Goal: Information Seeking & Learning: Learn about a topic

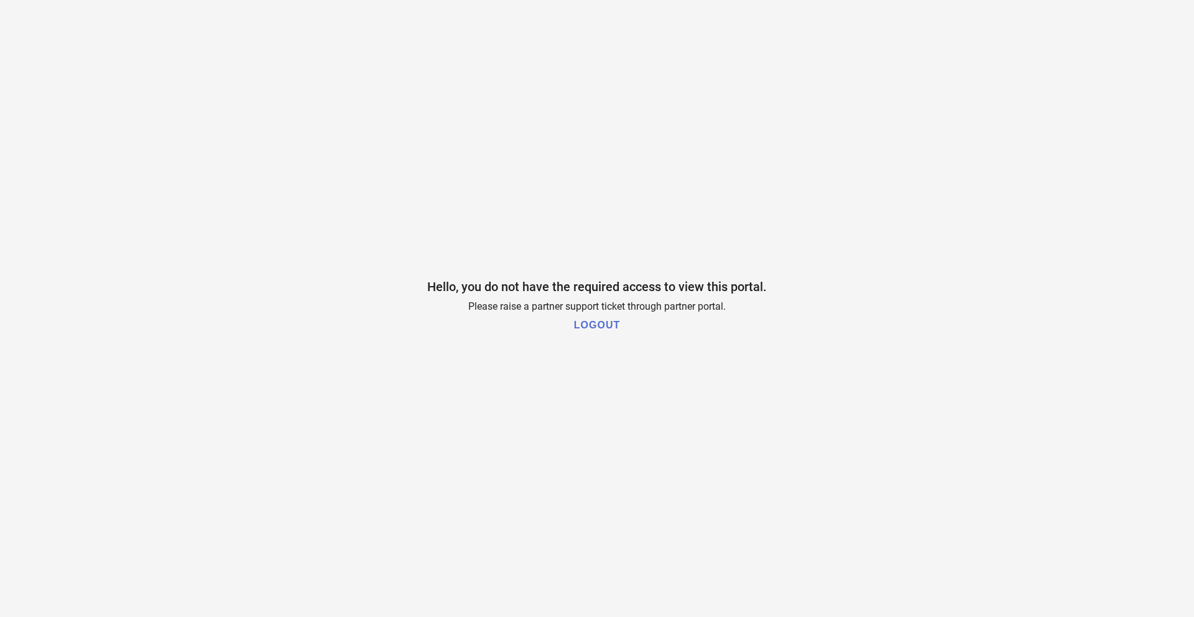
click at [600, 326] on h1 "LOGOUT" at bounding box center [597, 325] width 46 height 11
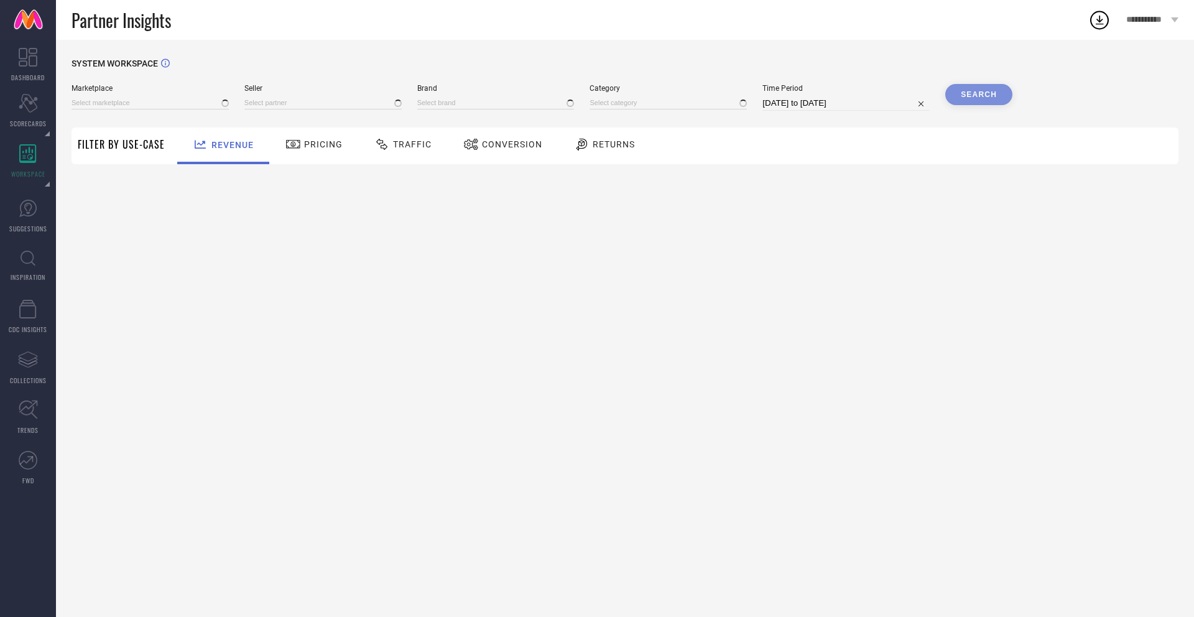
type input "All"
type input "1 STOP FASHION"
type input "All"
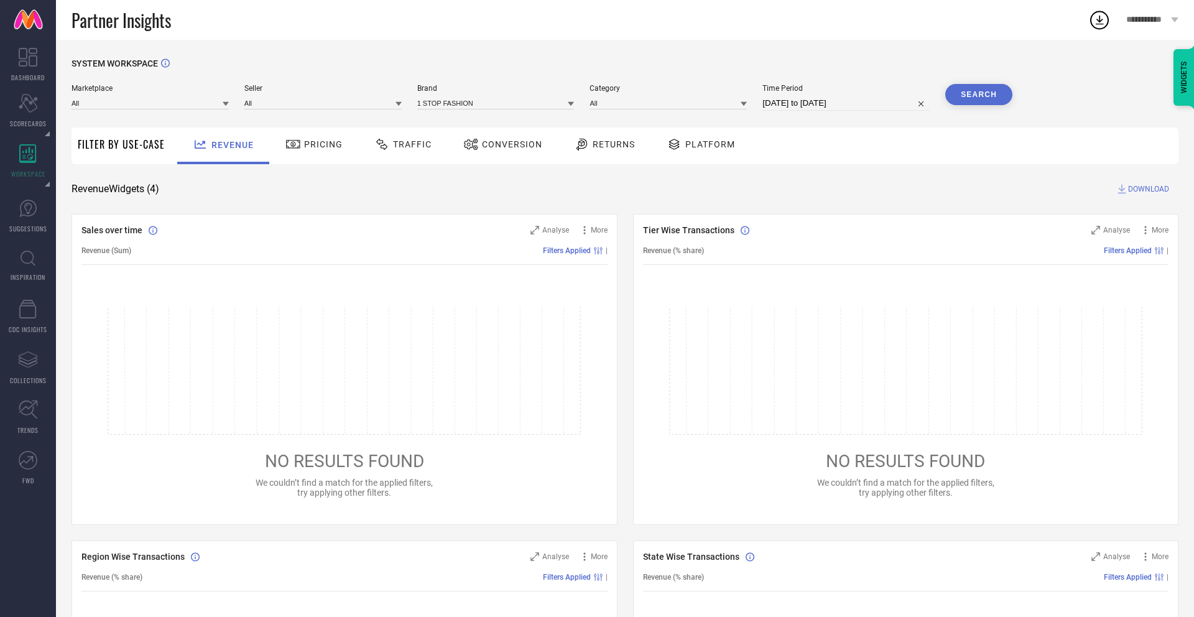
click at [313, 152] on div "Pricing" at bounding box center [313, 144] width 63 height 21
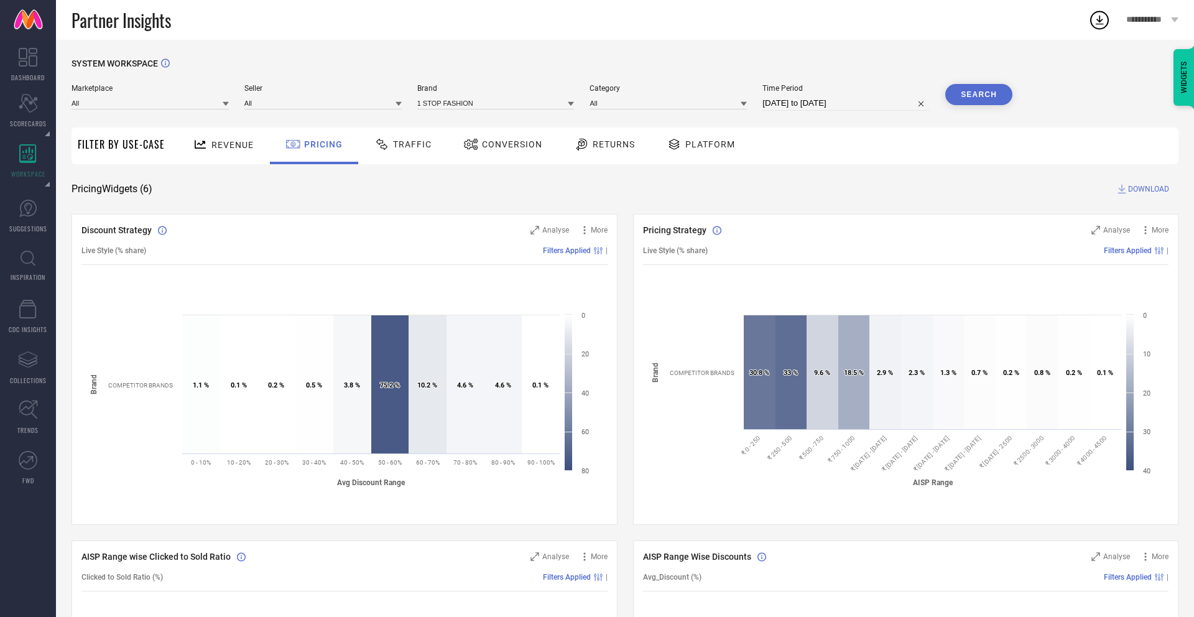
click at [406, 142] on span "Traffic" at bounding box center [412, 144] width 39 height 10
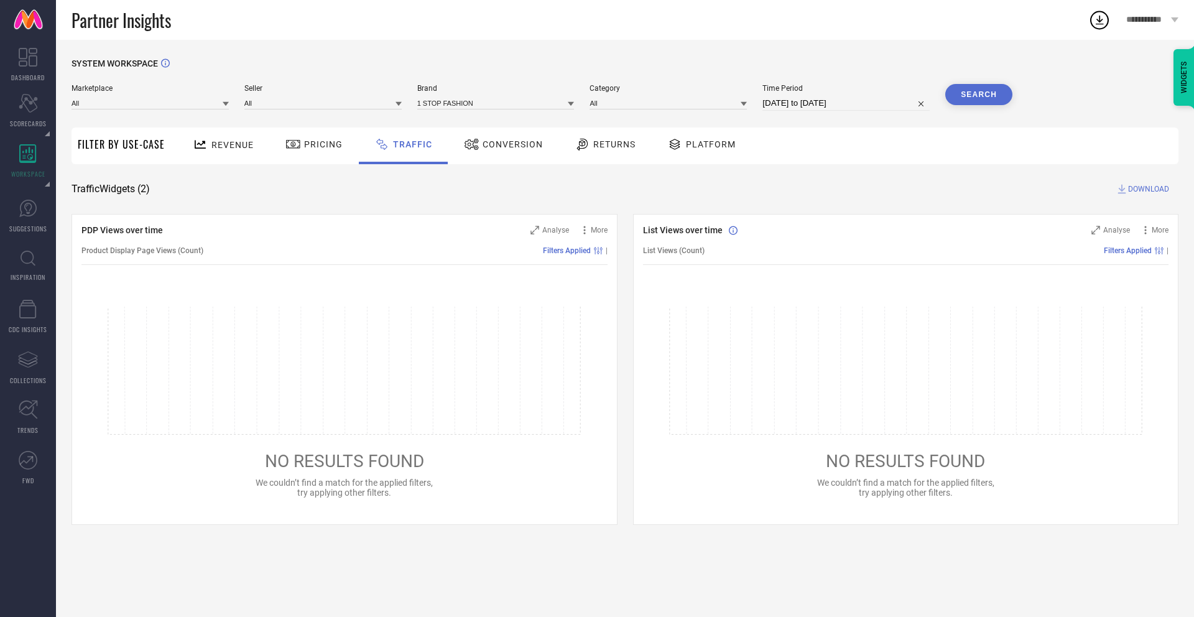
click at [500, 147] on span "Conversion" at bounding box center [512, 144] width 60 height 10
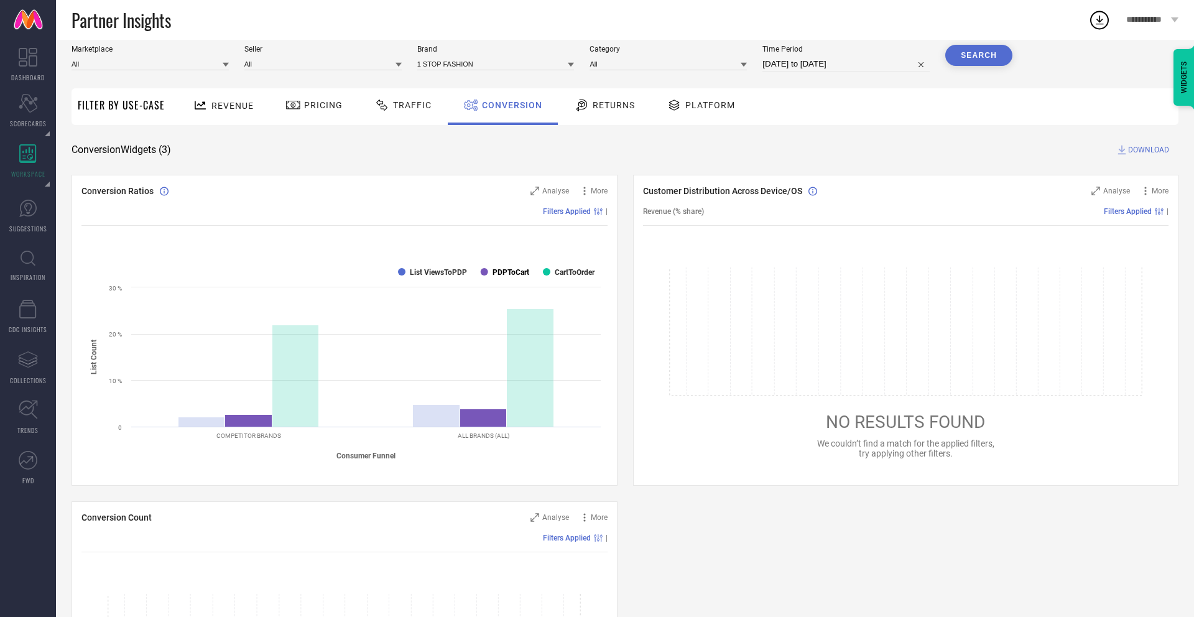
scroll to position [52, 0]
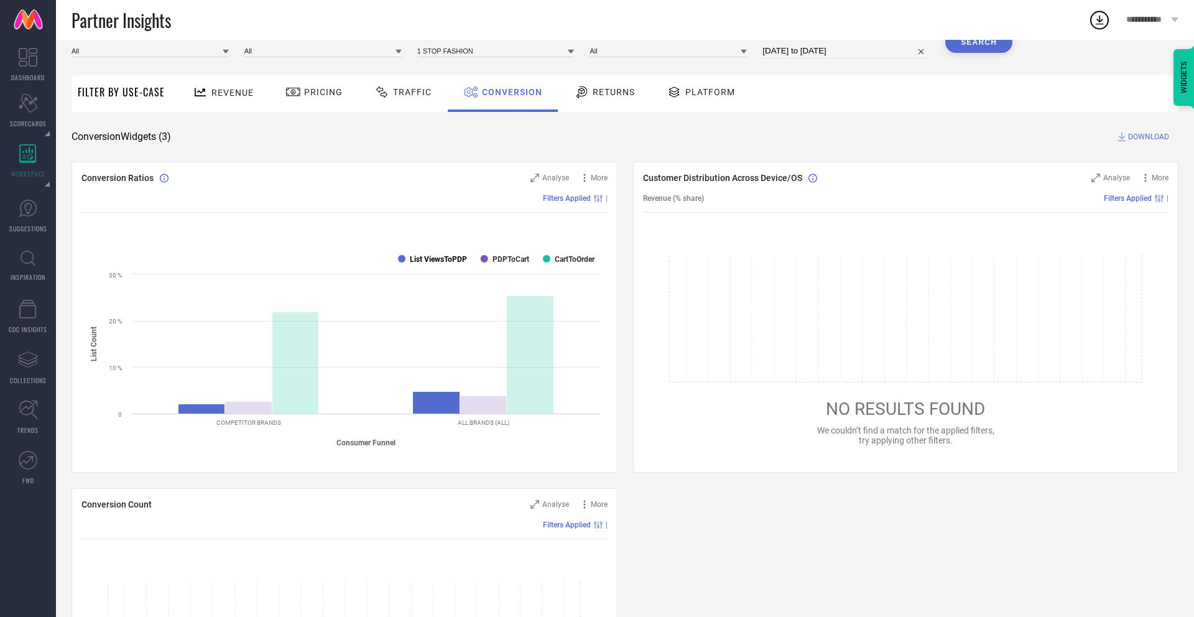
click at [456, 255] on text "List ViewsToPDP" at bounding box center [438, 259] width 57 height 9
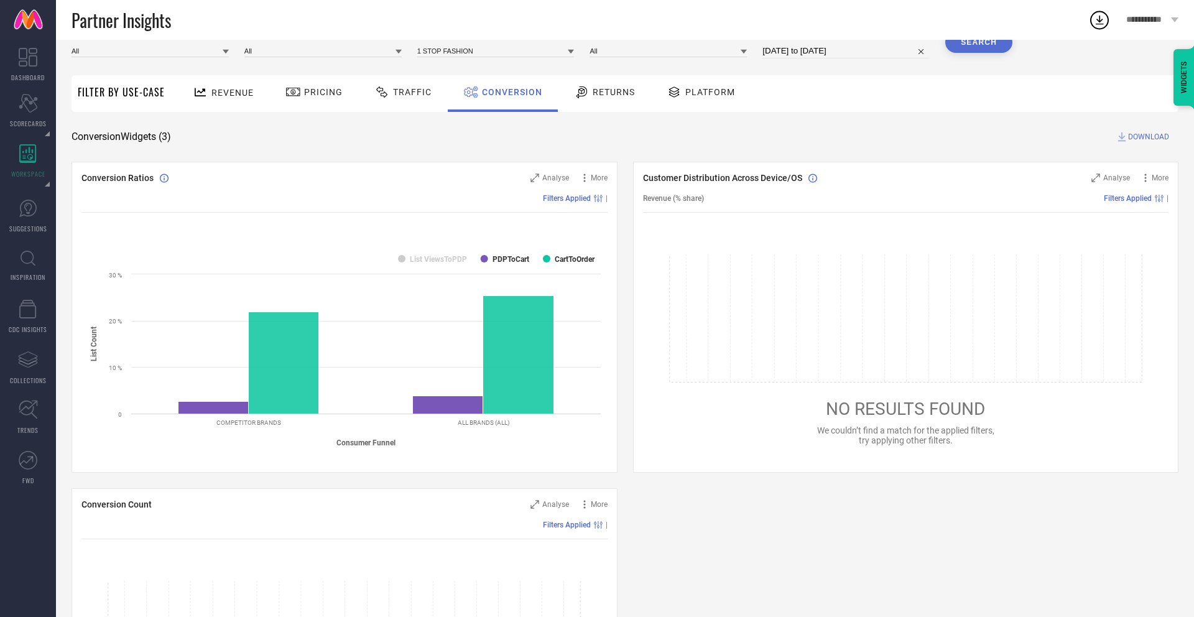
click at [504, 264] on rect at bounding box center [343, 349] width 525 height 211
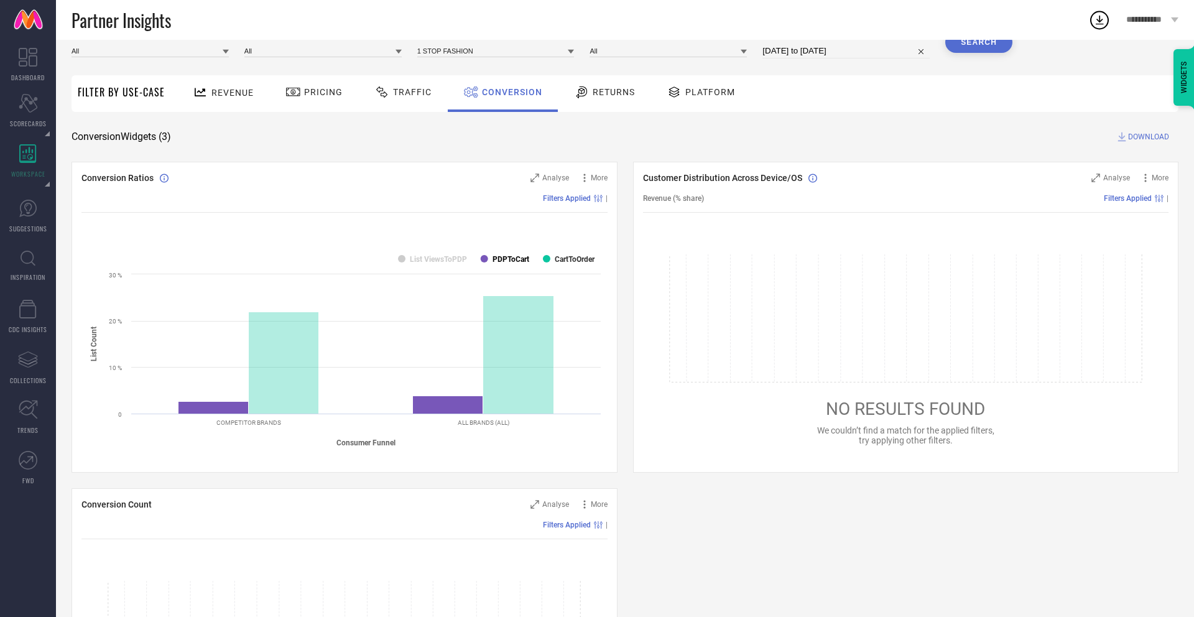
click at [504, 259] on text "PDPToCart" at bounding box center [510, 259] width 37 height 9
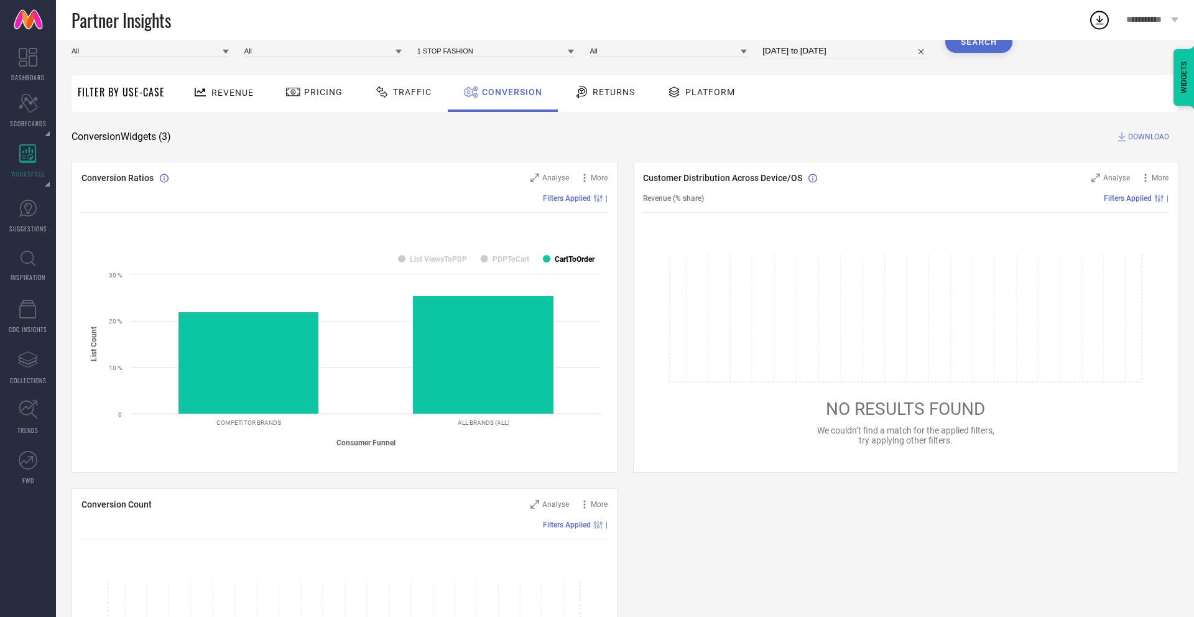
click at [566, 258] on text "CartToOrder" at bounding box center [575, 259] width 40 height 9
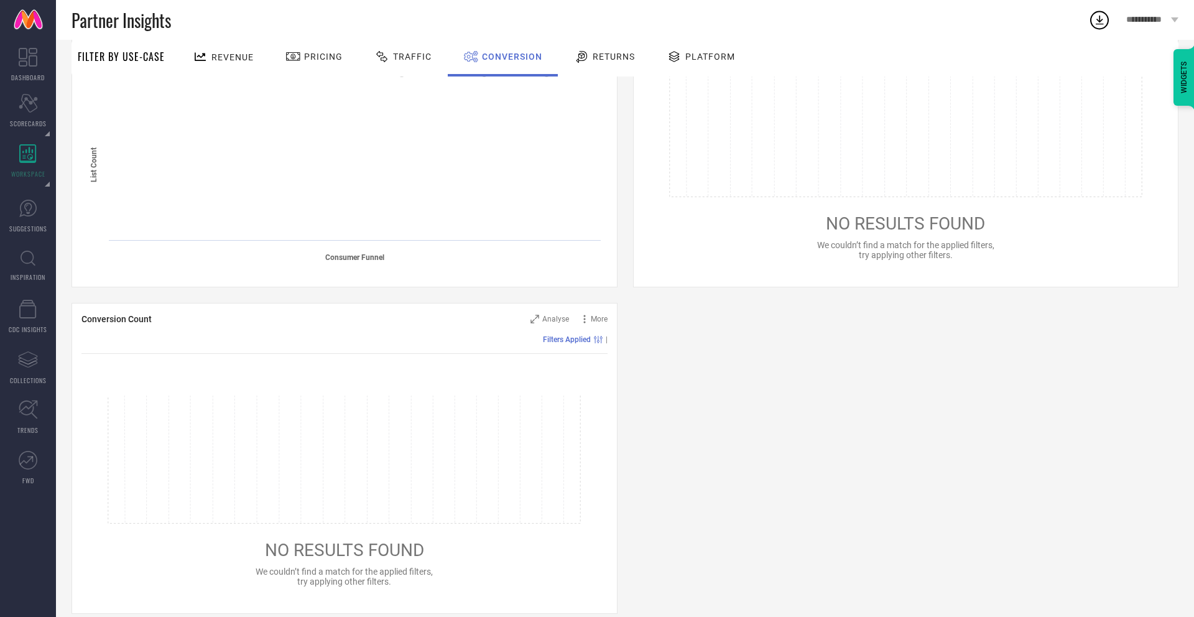
scroll to position [253, 0]
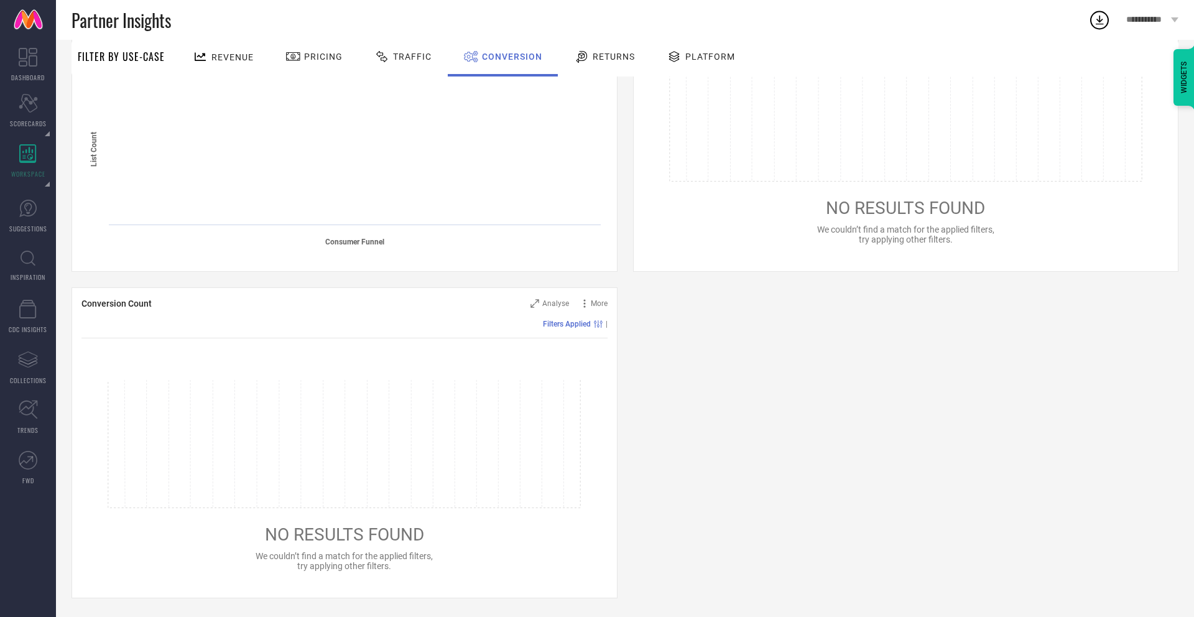
click at [595, 57] on span "Returns" at bounding box center [613, 57] width 42 height 10
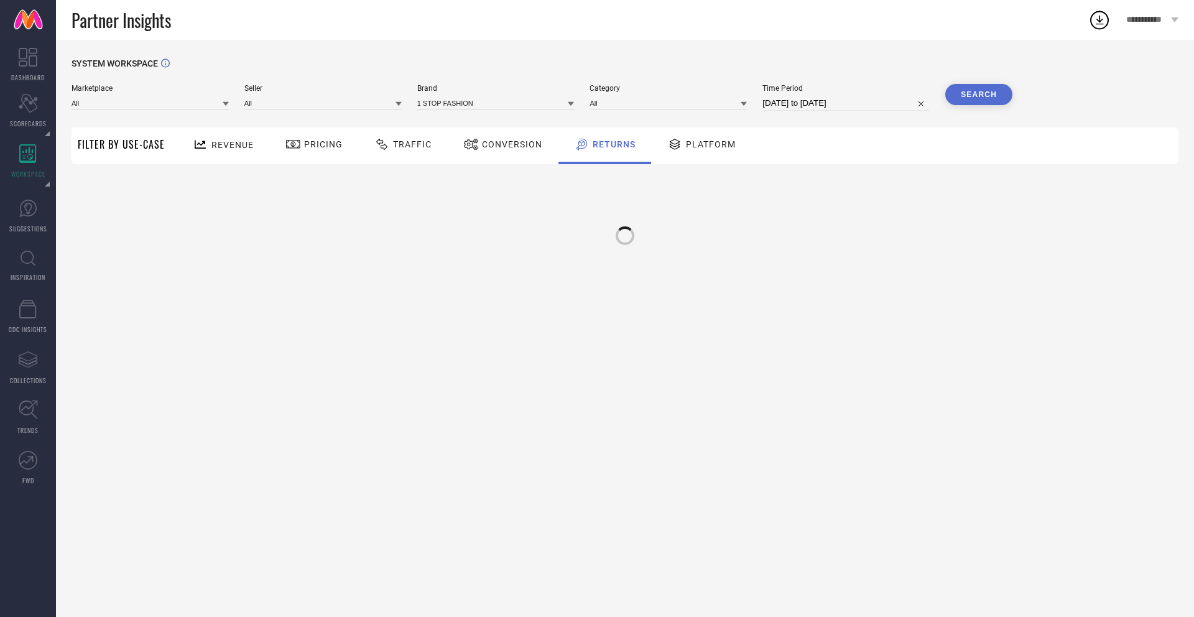
scroll to position [0, 0]
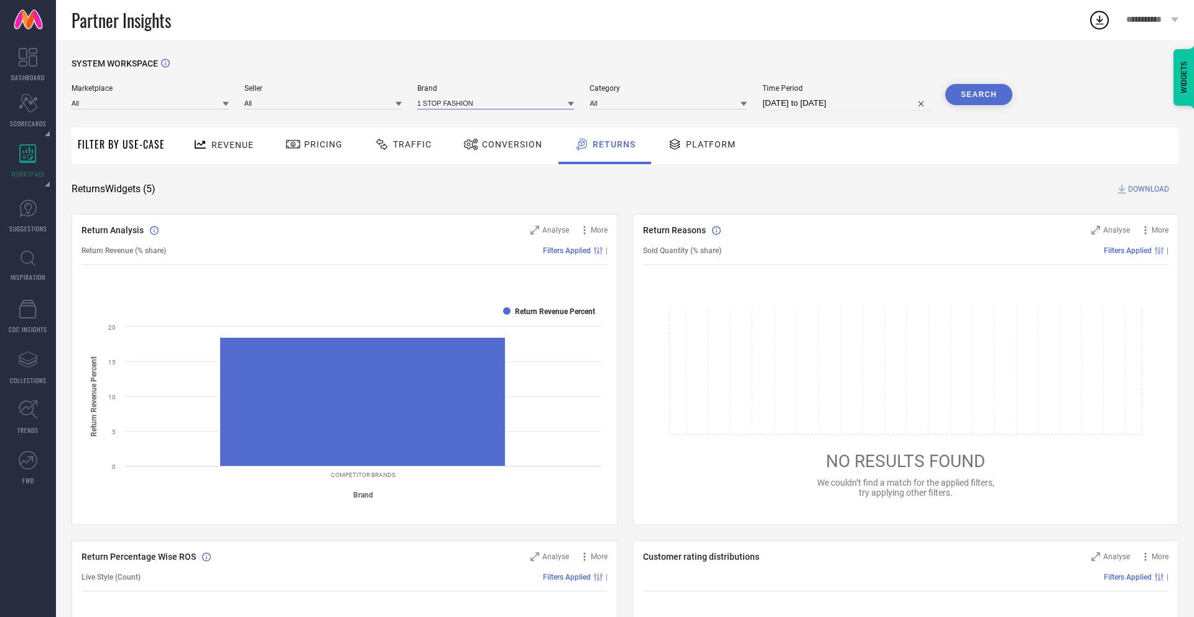
click at [487, 108] on input at bounding box center [495, 102] width 157 height 13
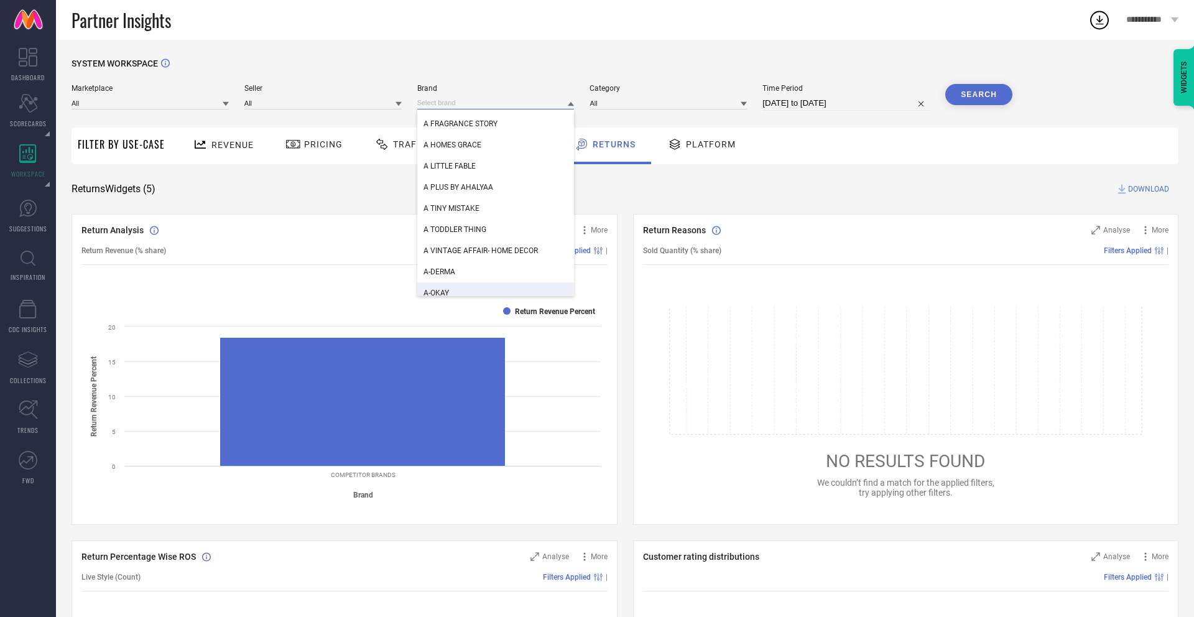
scroll to position [1268, 0]
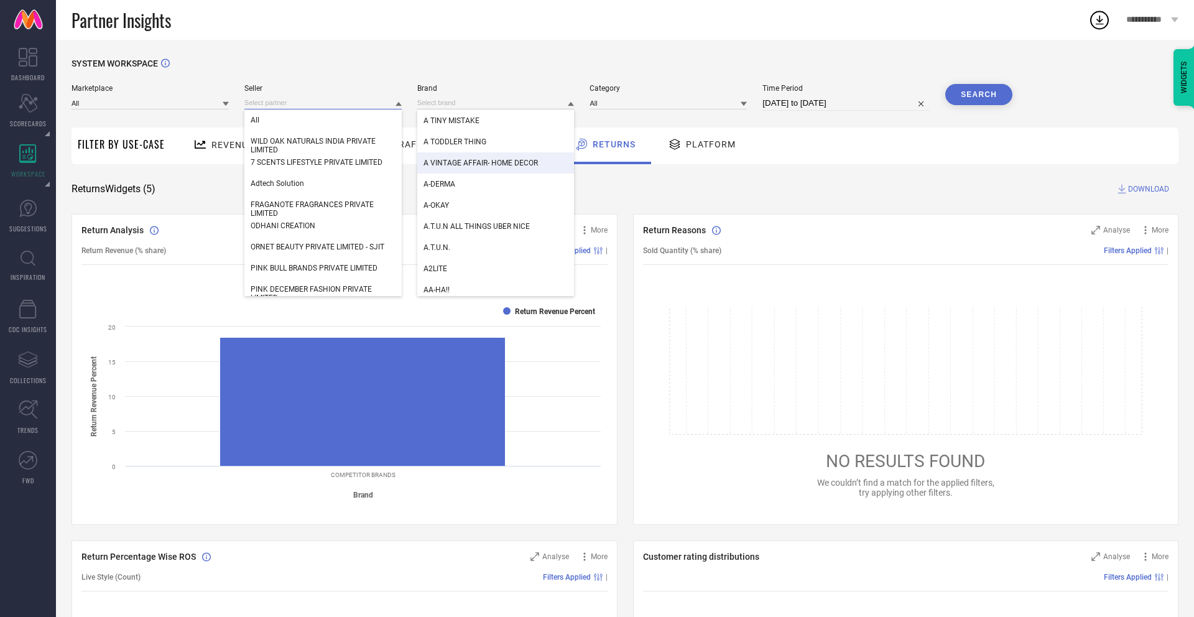
click at [328, 104] on input at bounding box center [322, 102] width 157 height 13
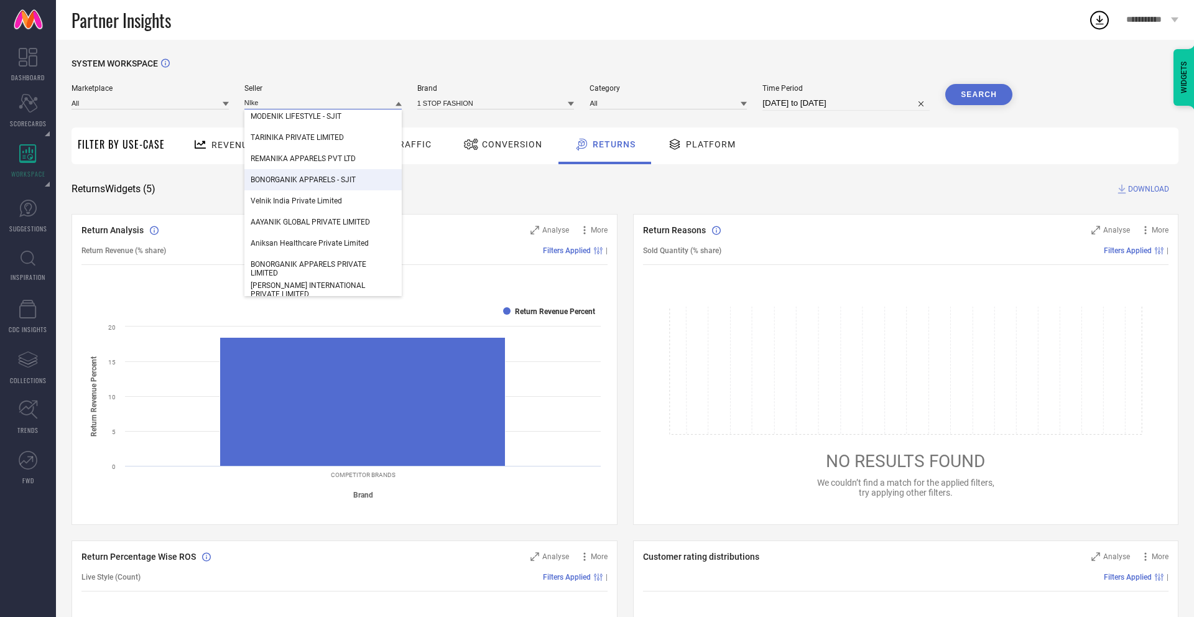
scroll to position [0, 0]
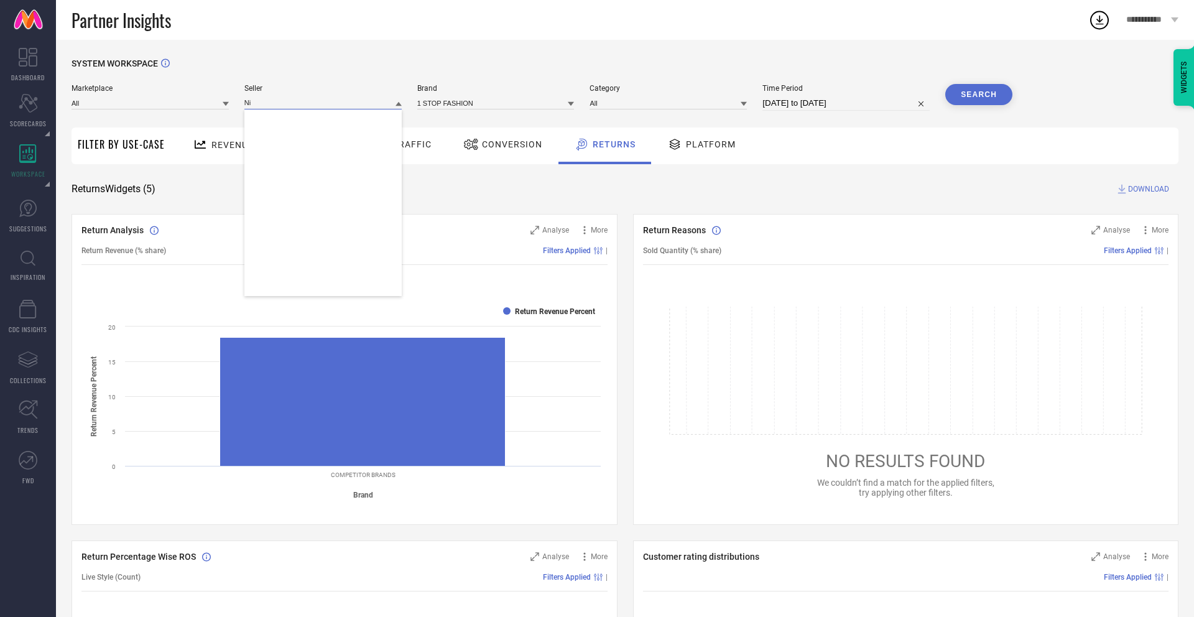
type input "N"
click at [290, 108] on input at bounding box center [322, 102] width 157 height 13
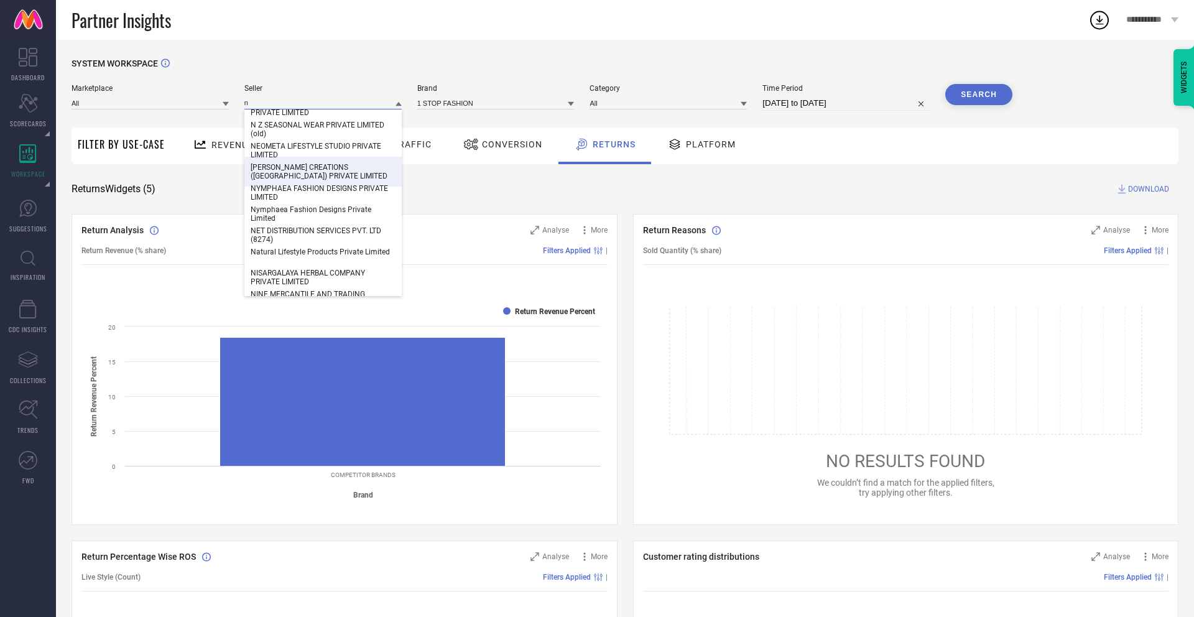
scroll to position [6887, 0]
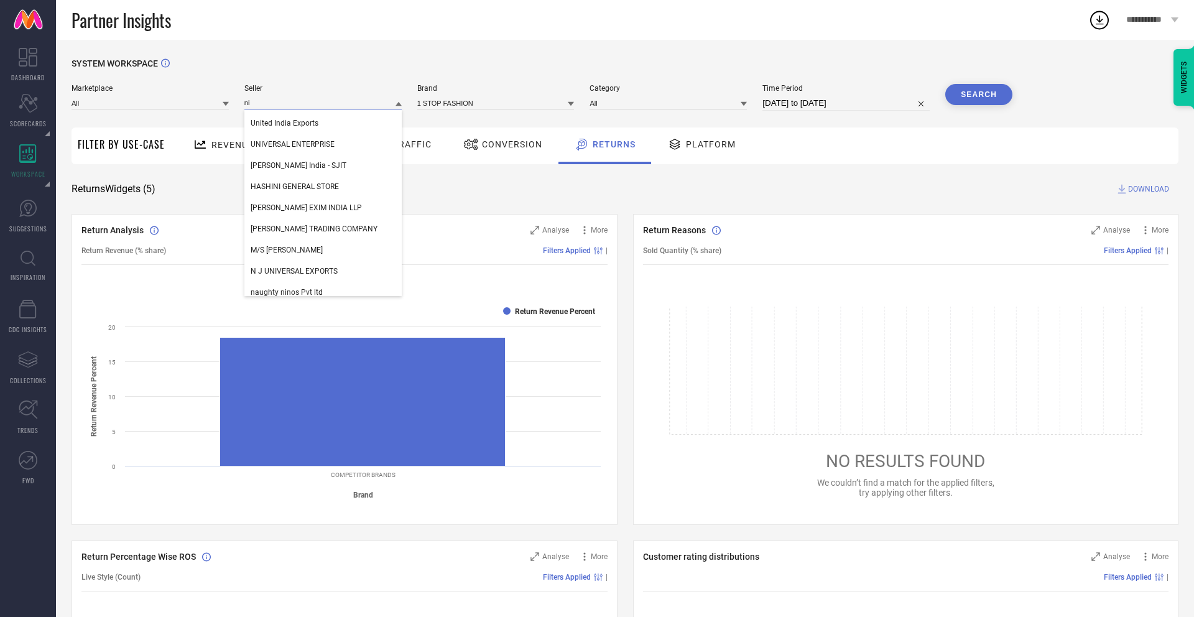
type input "n"
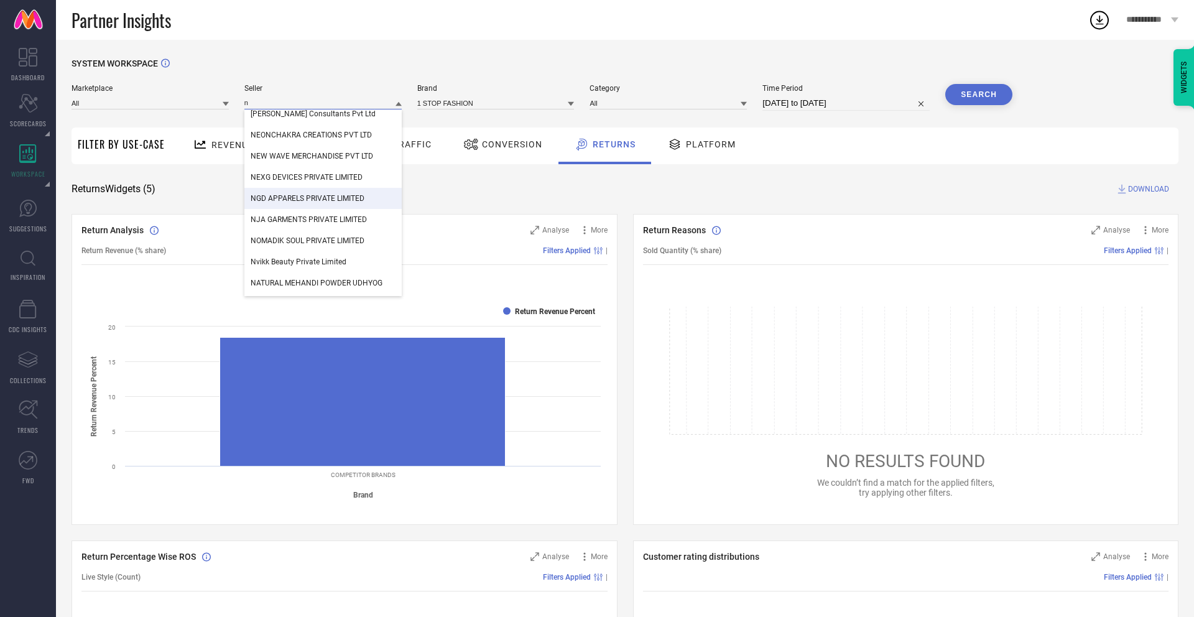
scroll to position [5393, 0]
click at [254, 98] on input "n" at bounding box center [322, 102] width 157 height 13
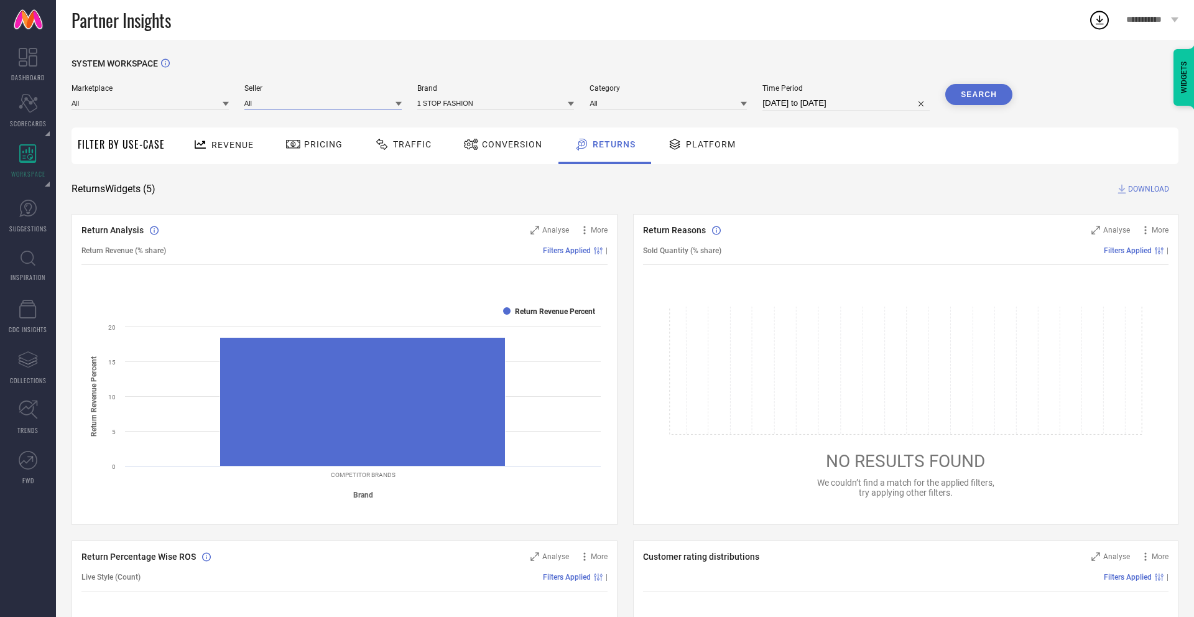
click at [254, 98] on input at bounding box center [322, 102] width 157 height 13
type input "h"
click at [270, 104] on input at bounding box center [322, 102] width 157 height 13
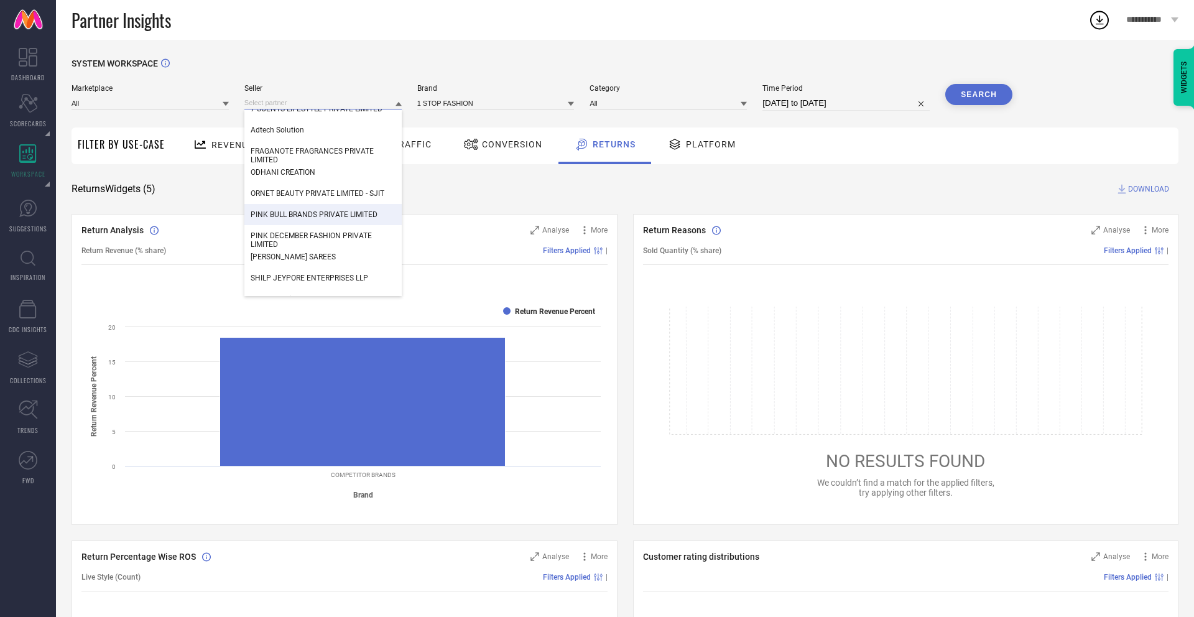
scroll to position [76, 0]
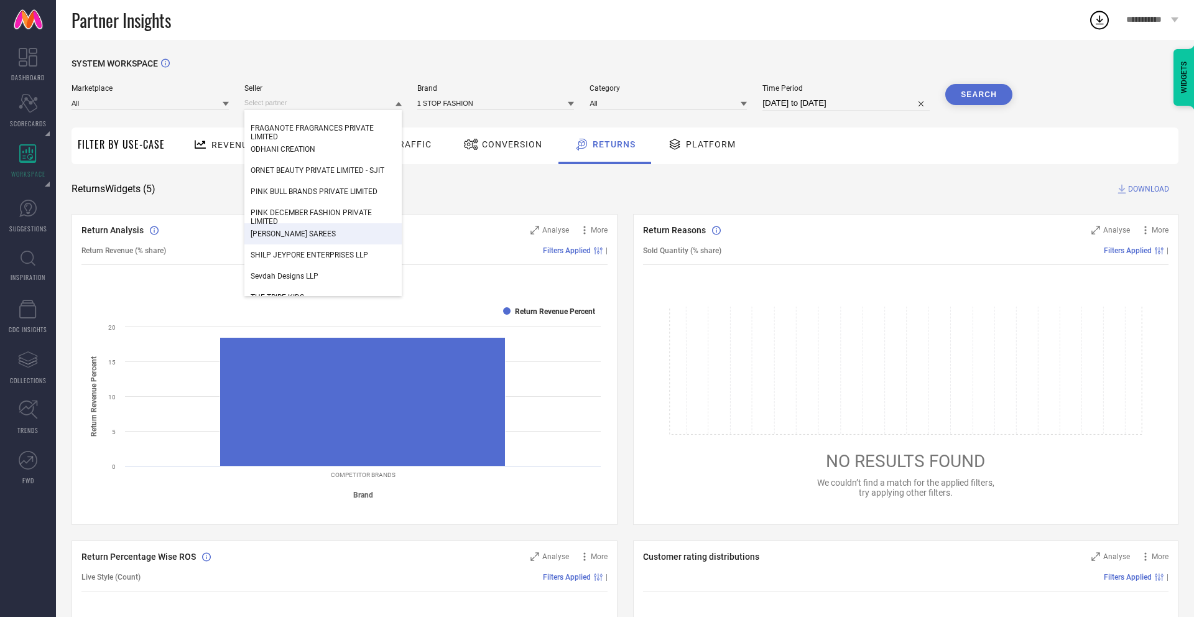
click at [290, 236] on span "[PERSON_NAME] SAREES" at bounding box center [293, 233] width 85 height 9
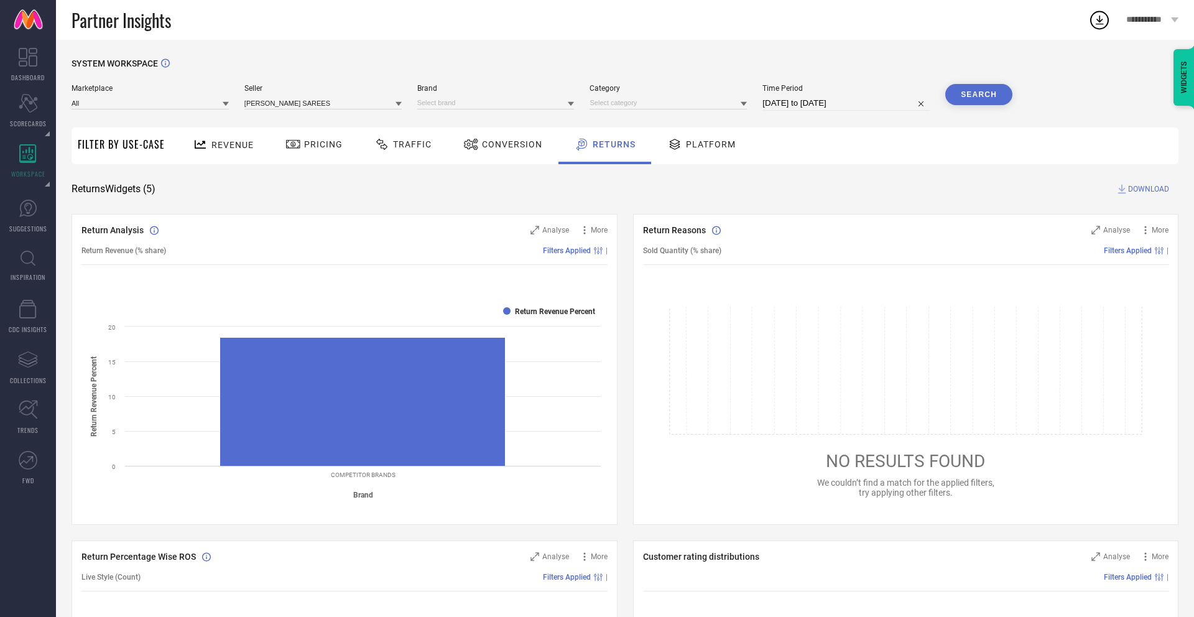
click at [998, 90] on button "Search" at bounding box center [978, 94] width 67 height 21
click at [137, 137] on span "Filter By Use-Case" at bounding box center [121, 144] width 87 height 15
click at [206, 144] on icon at bounding box center [201, 145] width 16 height 16
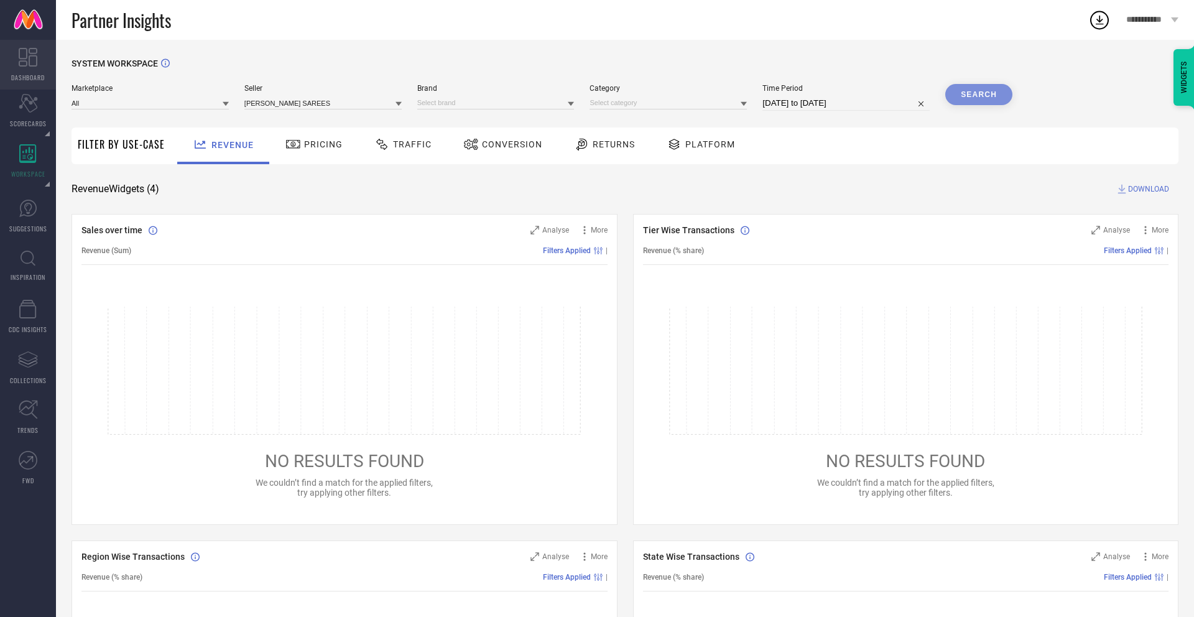
click at [17, 44] on link "DASHBOARD" at bounding box center [28, 65] width 56 height 50
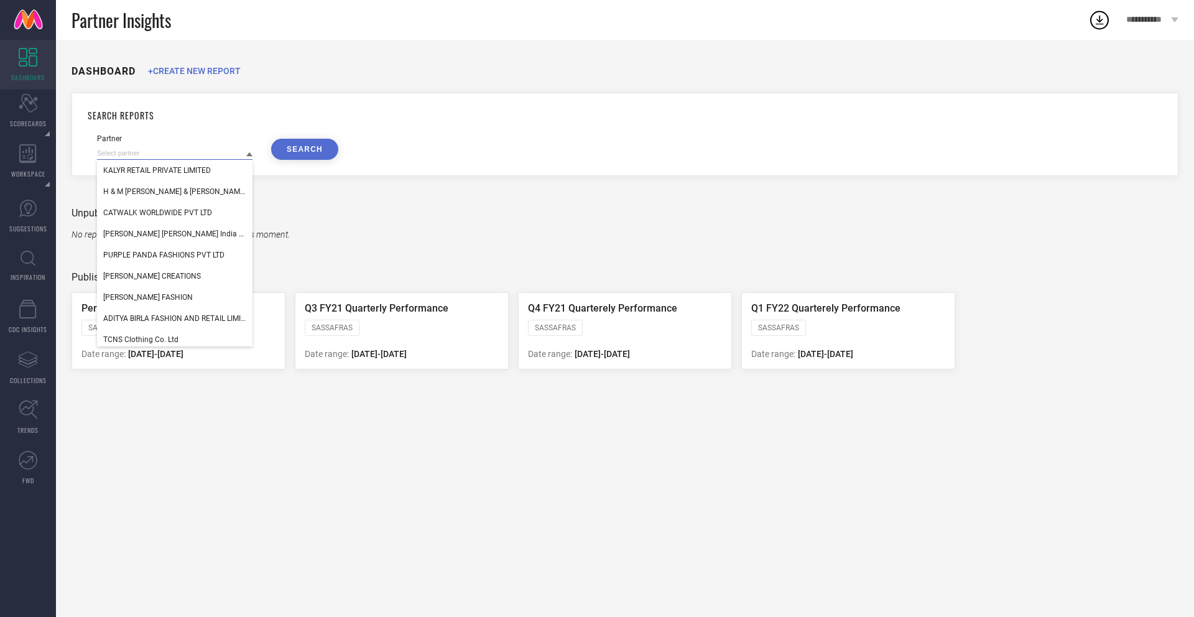
click at [193, 154] on input at bounding box center [174, 153] width 155 height 13
click at [213, 192] on span "H & M [PERSON_NAME] & [PERSON_NAME] Retail Private Limited" at bounding box center [174, 191] width 143 height 9
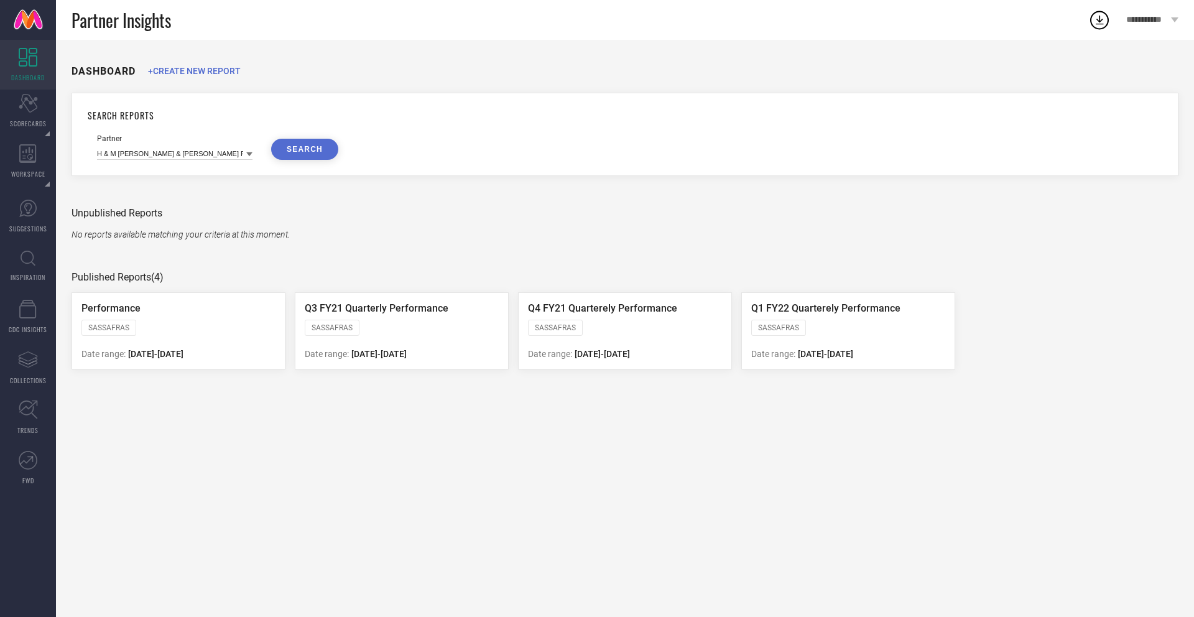
click at [286, 149] on button "SEARCH" at bounding box center [304, 149] width 67 height 21
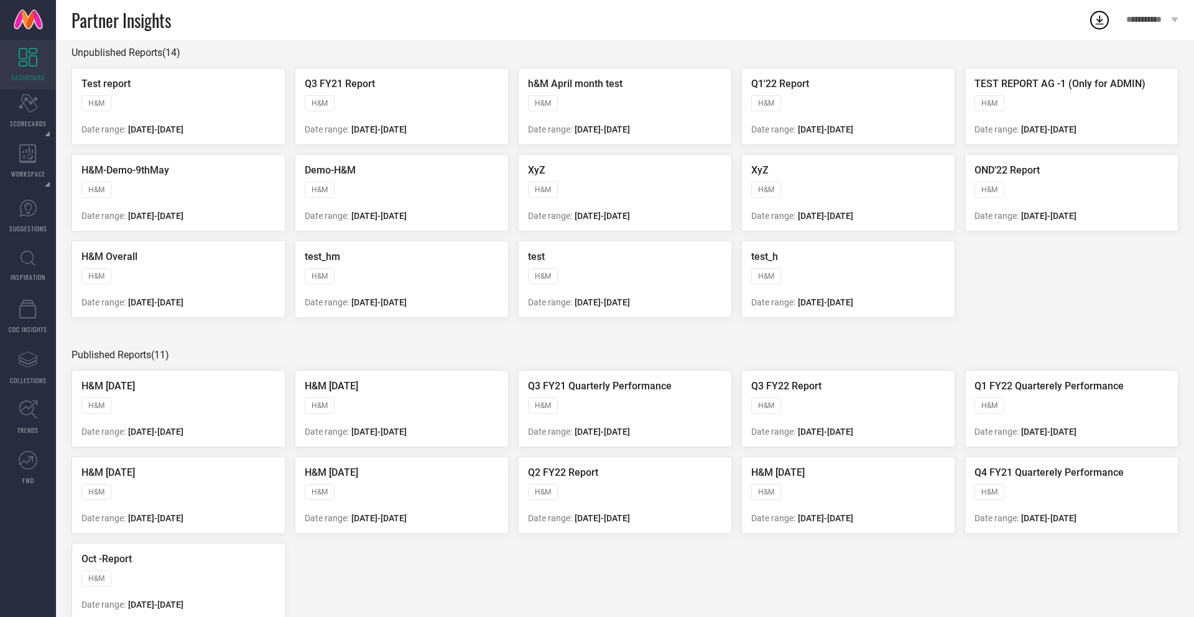
scroll to position [182, 0]
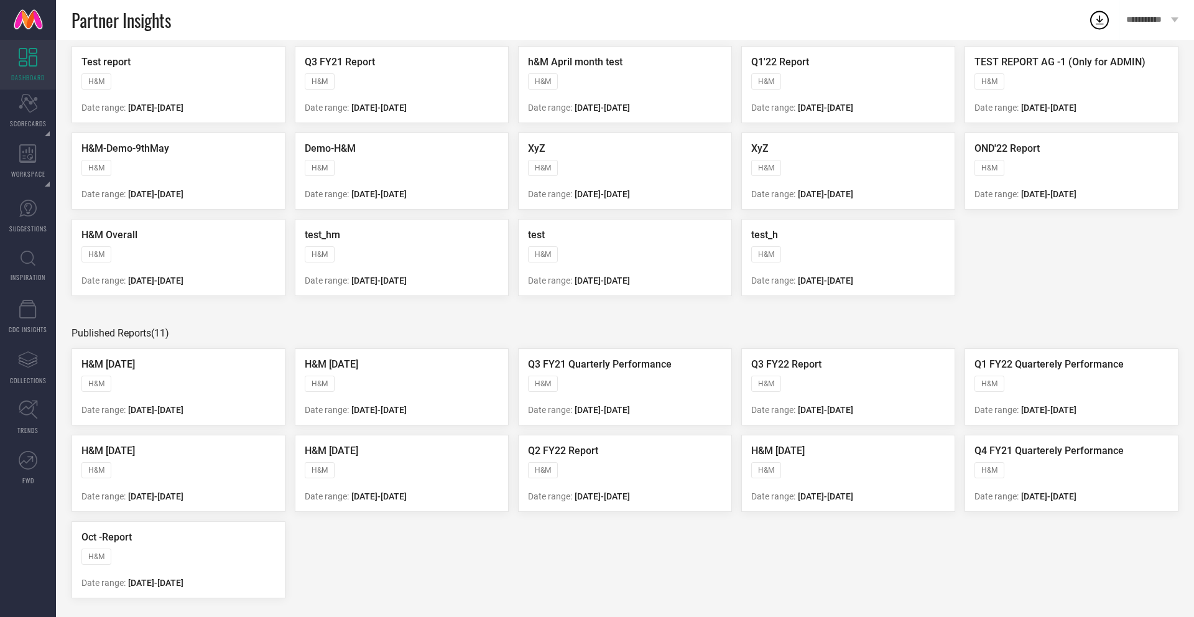
click at [1049, 165] on div "H&M" at bounding box center [1071, 169] width 194 height 19
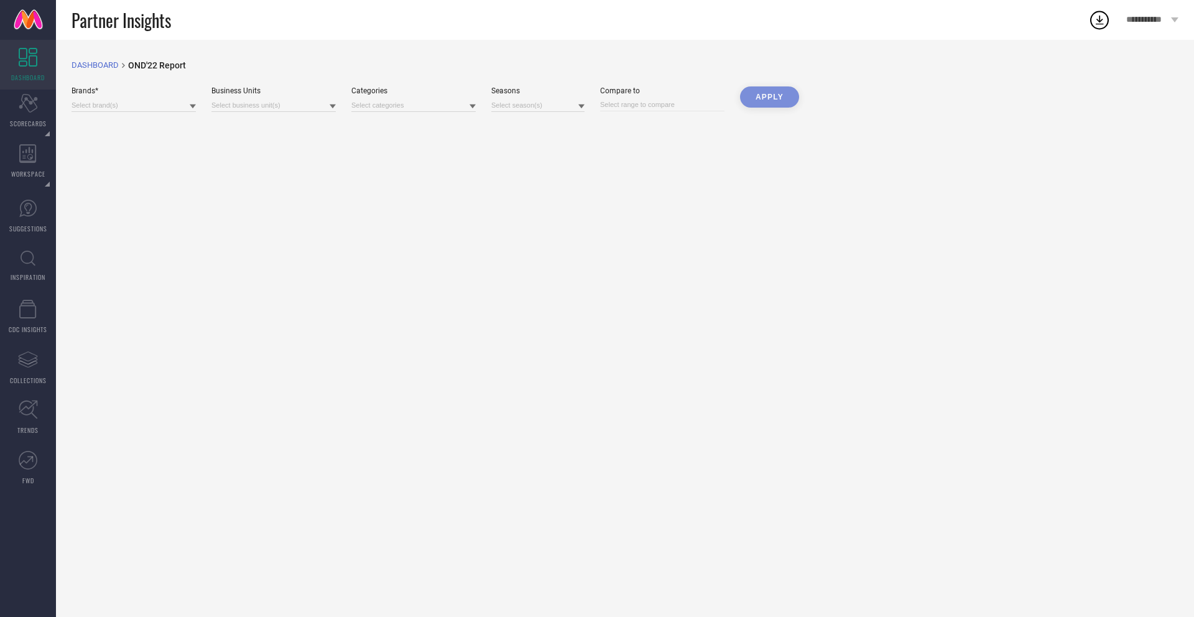
click at [765, 104] on div "Apply" at bounding box center [769, 98] width 59 height 25
click at [147, 113] on div "DASHBOARD breadcrumb Created with Sketch. OND'22 Report Brands* Business Units …" at bounding box center [625, 328] width 1138 height 577
click at [147, 109] on input at bounding box center [133, 105] width 124 height 13
click at [83, 144] on div "H&M" at bounding box center [133, 148] width 124 height 24
click at [240, 123] on div "DASHBOARD breadcrumb Created with Sketch. OND'22 Report Brands* Select All Clea…" at bounding box center [625, 328] width 1138 height 577
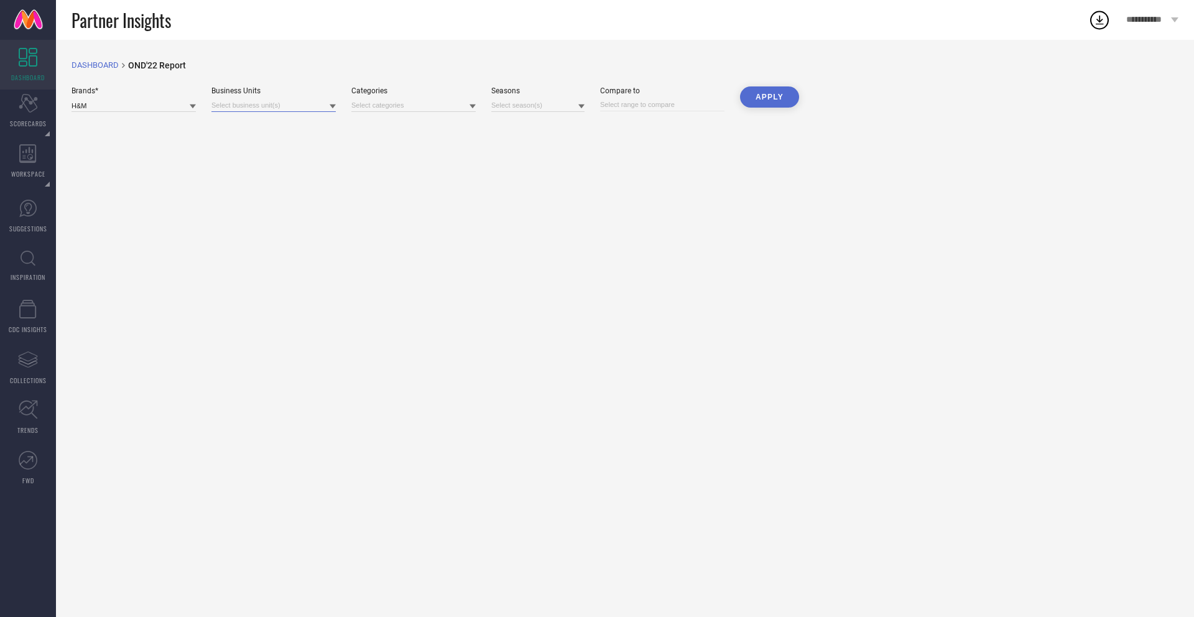
click at [238, 111] on input at bounding box center [273, 105] width 124 height 13
click at [226, 279] on div "Men's Casual Footwear" at bounding box center [273, 275] width 124 height 24
click at [223, 274] on div "Men's Casual Footwear" at bounding box center [273, 275] width 124 height 24
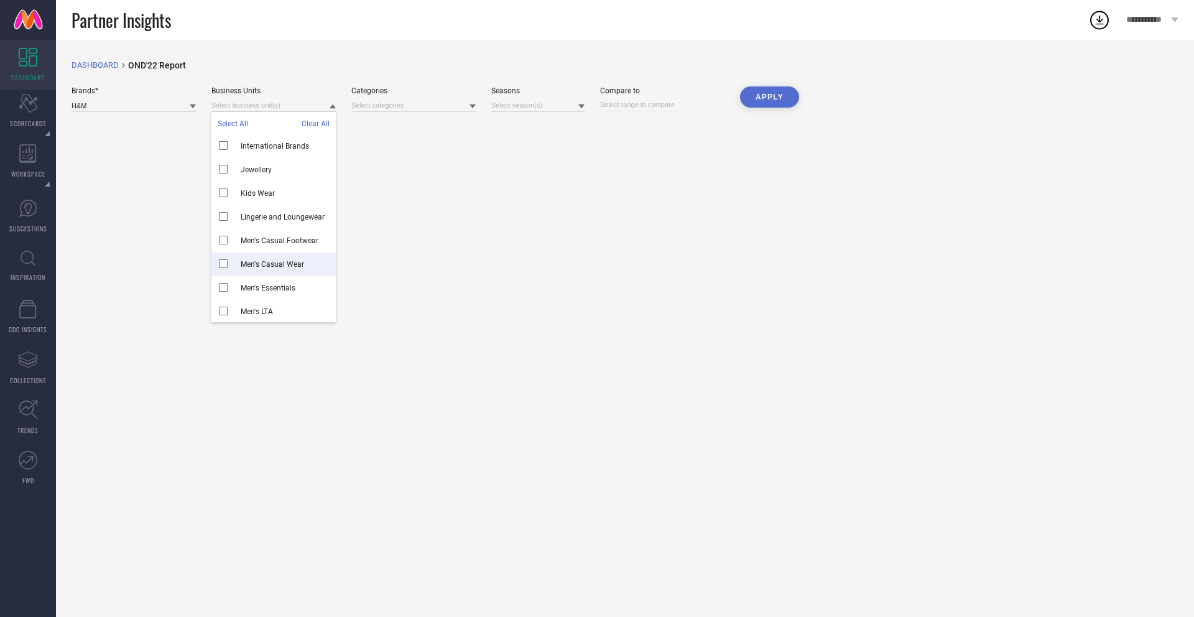
click at [223, 255] on div "Men's Casual Wear" at bounding box center [273, 264] width 124 height 24
click at [482, 191] on div "DASHBOARD breadcrumb Created with Sketch. OND'22 Report Brands* H&M Business Un…" at bounding box center [625, 328] width 1138 height 577
click at [776, 104] on button "Apply" at bounding box center [769, 96] width 59 height 21
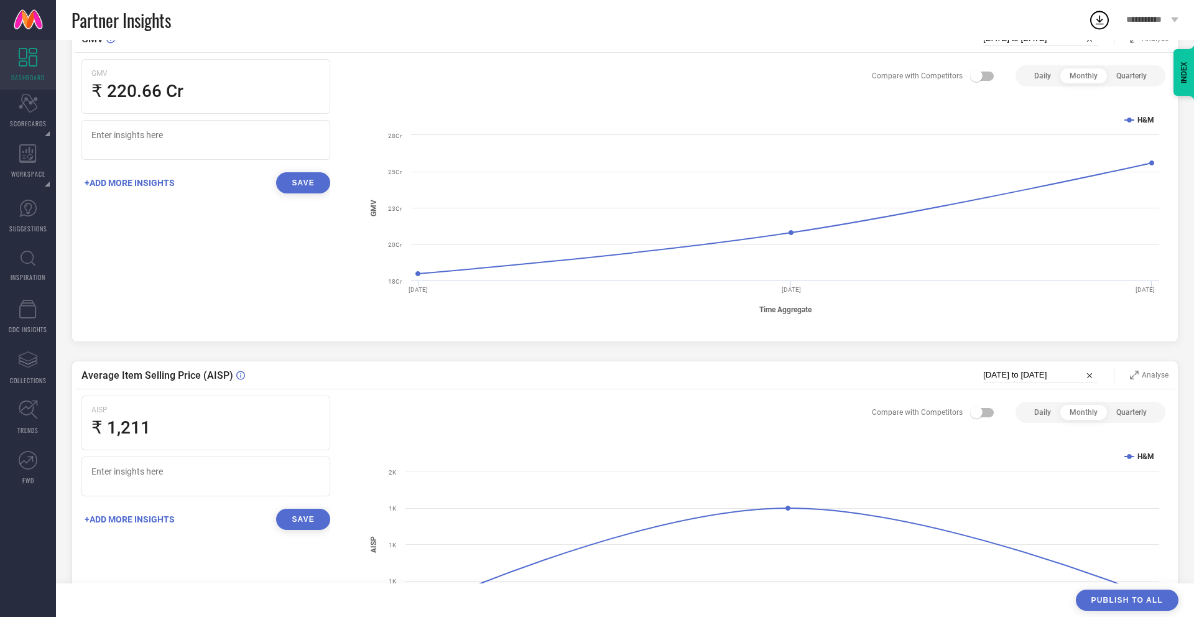
scroll to position [0, 0]
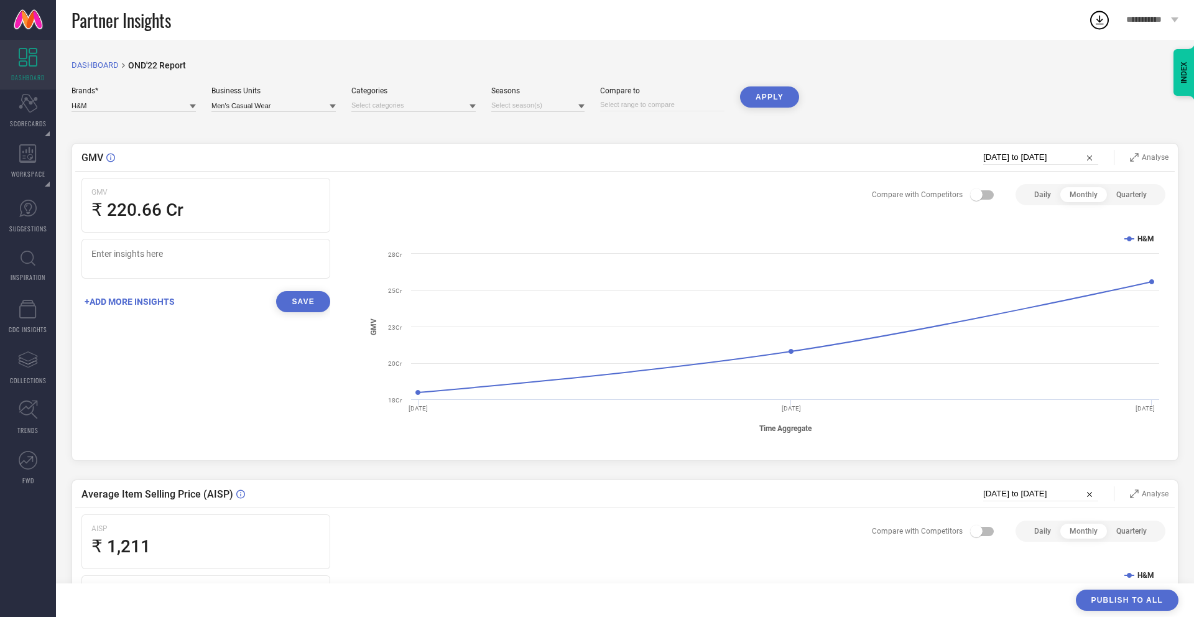
click at [153, 367] on div "GMV ₹ 220.66 Cr +ADD MORE INSIGHTS Save" at bounding box center [205, 310] width 249 height 264
click at [262, 103] on input at bounding box center [273, 105] width 124 height 13
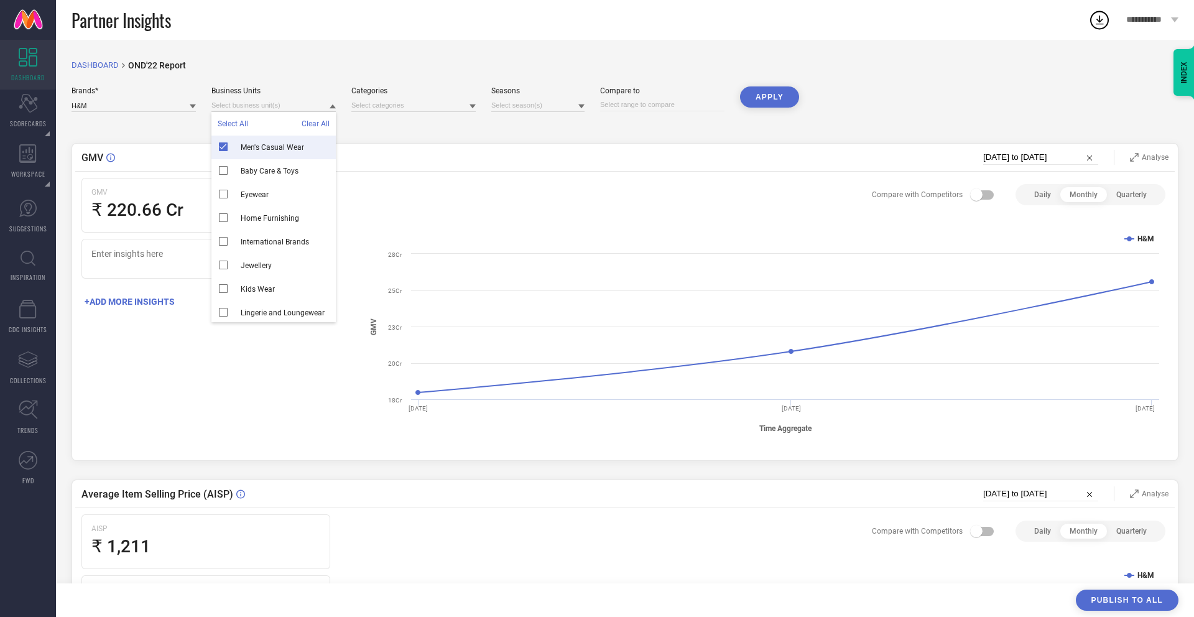
click at [223, 144] on div "Men's Casual Wear" at bounding box center [273, 148] width 124 height 24
click at [221, 168] on div "Baby Care & Toys" at bounding box center [273, 171] width 124 height 24
click at [752, 103] on button "Apply" at bounding box center [769, 96] width 59 height 21
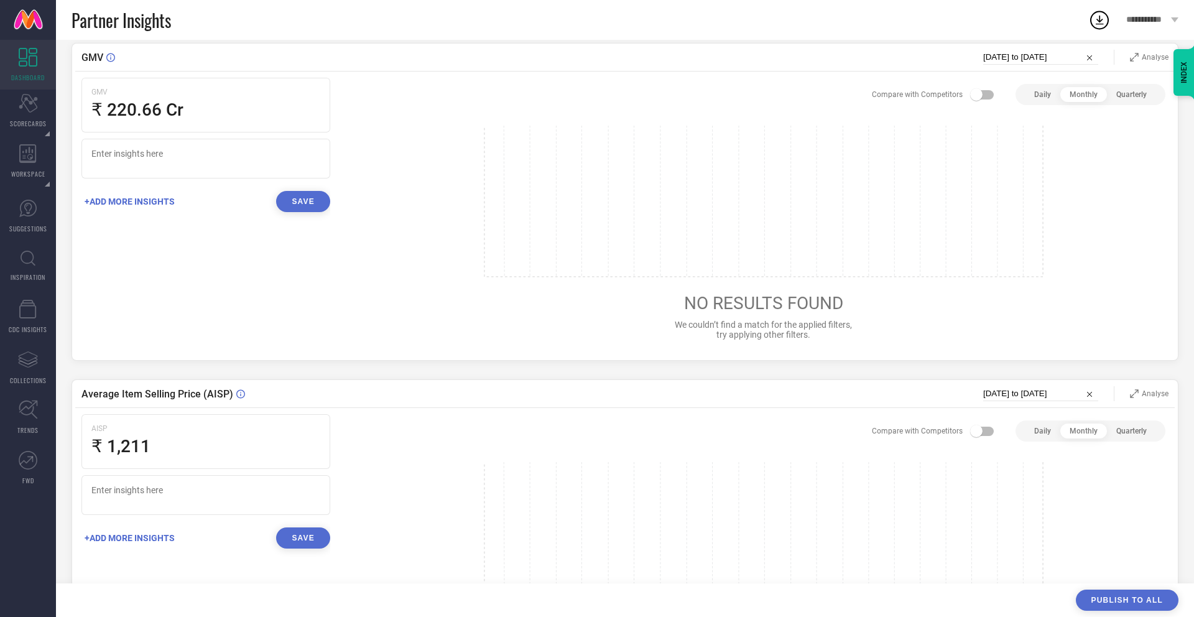
scroll to position [20, 0]
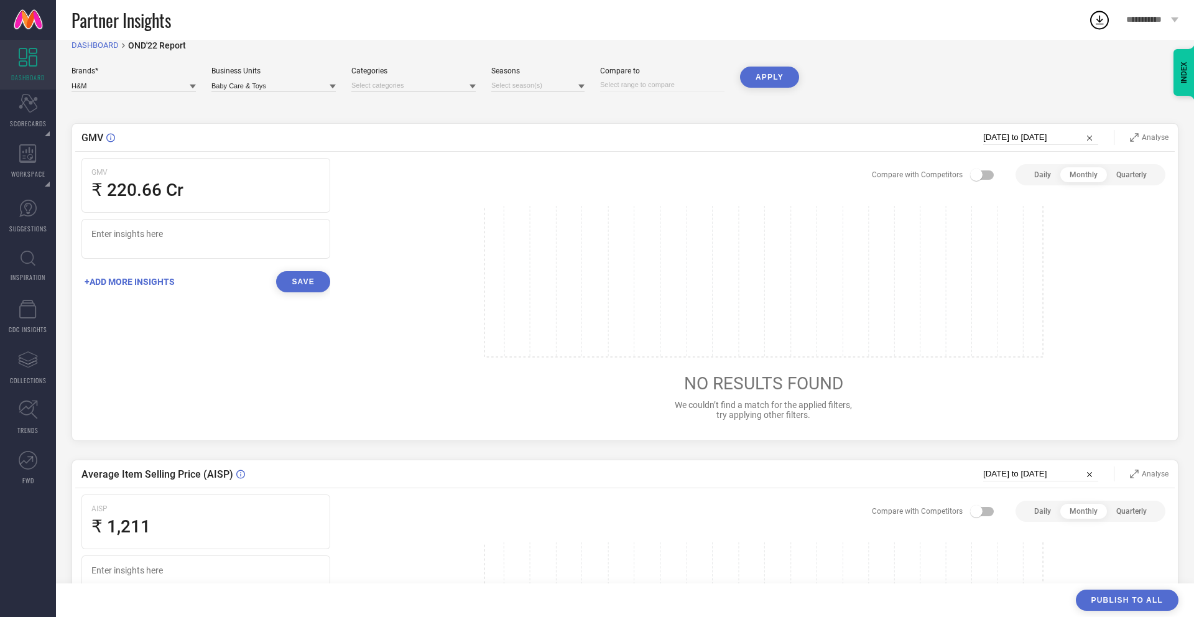
click at [201, 177] on div "GMV ₹ 220.66 Cr" at bounding box center [205, 185] width 249 height 55
click at [185, 180] on div "GMV ₹ 220.66 Cr" at bounding box center [205, 185] width 249 height 55
click at [985, 177] on span at bounding box center [983, 174] width 22 height 9
click at [0, 0] on input "checkbox" at bounding box center [0, 0] width 0 height 0
click at [985, 175] on span at bounding box center [988, 174] width 12 height 12
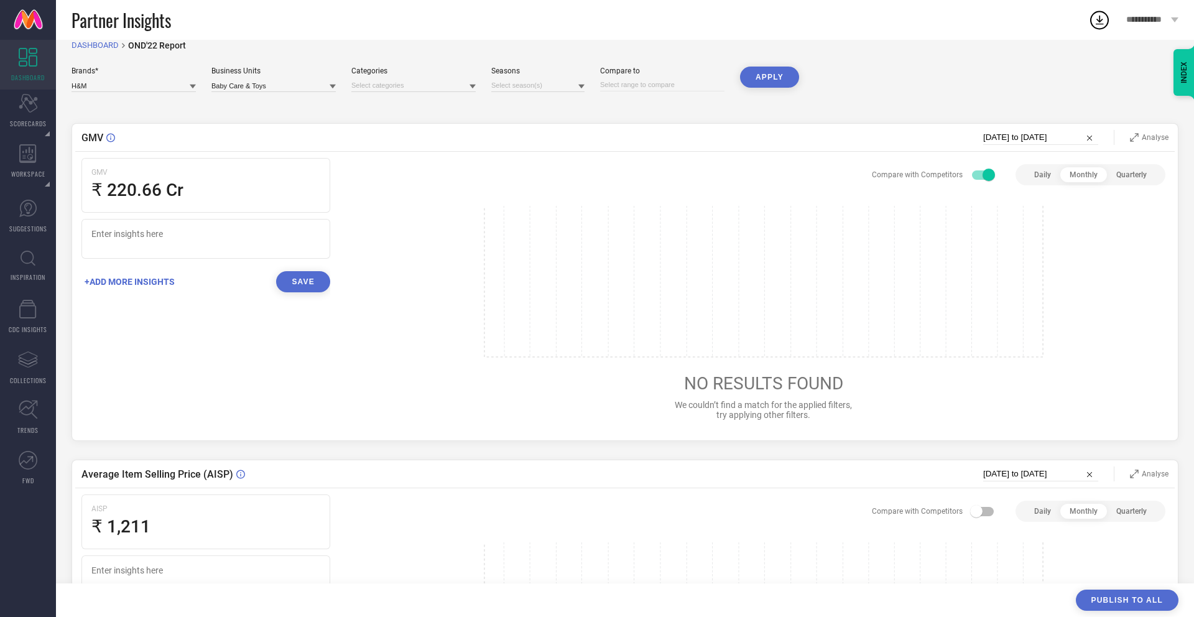
click at [0, 0] on input "checkbox" at bounding box center [0, 0] width 0 height 0
click at [113, 278] on span "+ADD MORE INSIGHTS" at bounding box center [129, 282] width 96 height 10
click at [147, 283] on textarea at bounding box center [196, 285] width 211 height 20
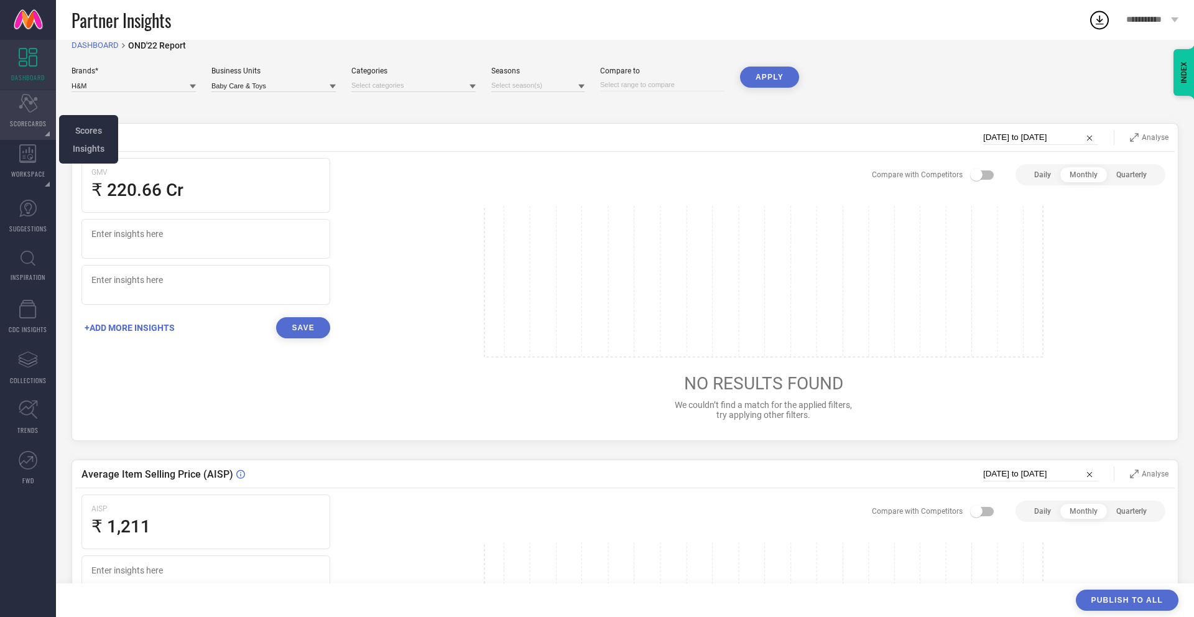
click at [28, 117] on div "Scorecard SCORECARDS" at bounding box center [28, 115] width 56 height 50
click at [34, 214] on icon at bounding box center [28, 208] width 19 height 19
